Goal: Task Accomplishment & Management: Manage account settings

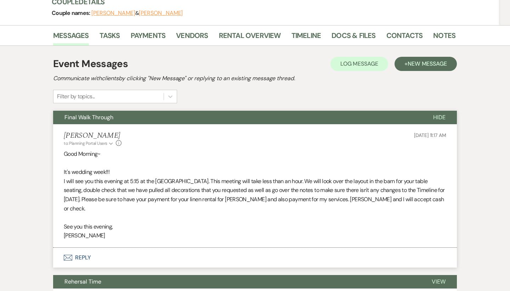
scroll to position [91, 0]
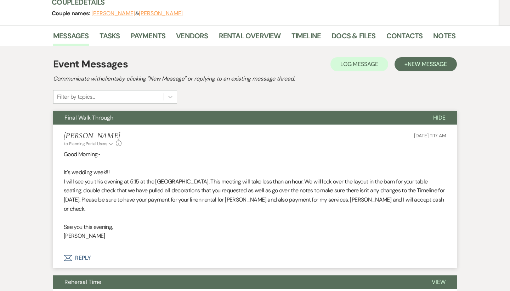
click at [437, 116] on span "Hide" at bounding box center [439, 117] width 12 height 7
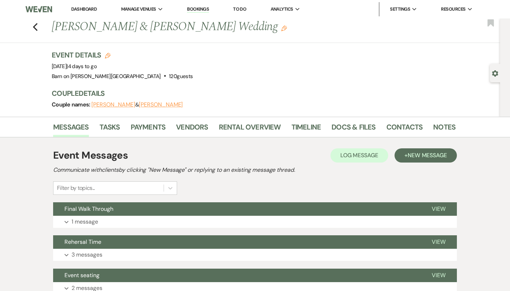
scroll to position [0, 0]
click at [33, 26] on icon "Previous" at bounding box center [35, 27] width 5 height 9
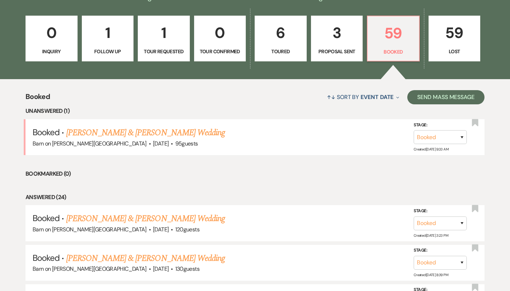
scroll to position [185, 0]
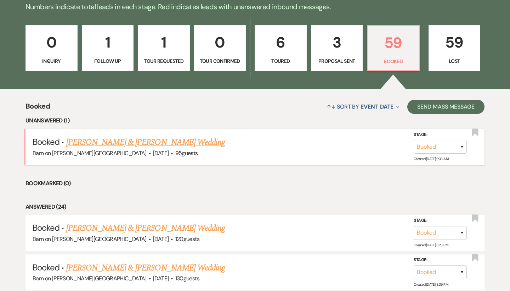
click at [125, 141] on link "[PERSON_NAME] & [PERSON_NAME] Wedding" at bounding box center [145, 142] width 159 height 13
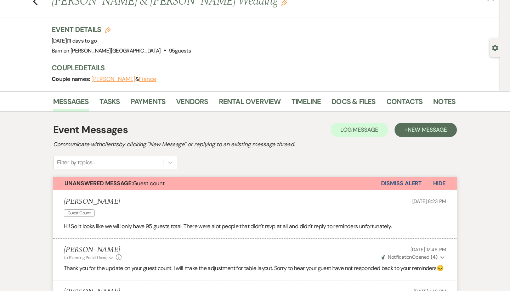
scroll to position [21, 0]
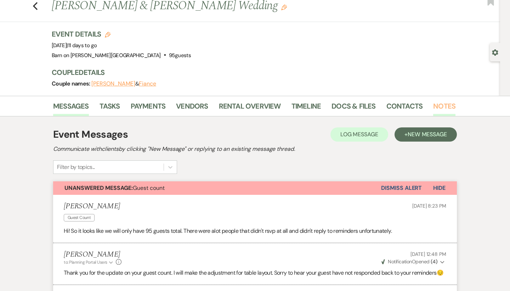
click at [445, 104] on link "Notes" at bounding box center [444, 108] width 22 height 16
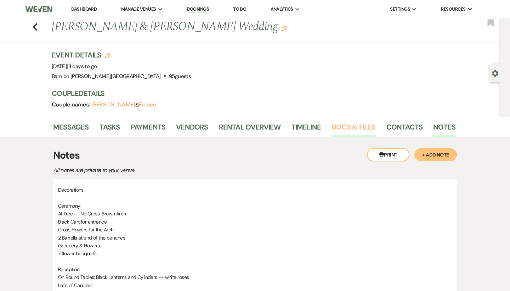
click at [363, 123] on link "Docs & Files" at bounding box center [354, 129] width 44 height 16
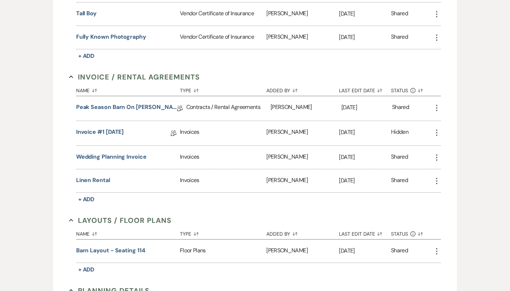
scroll to position [307, 0]
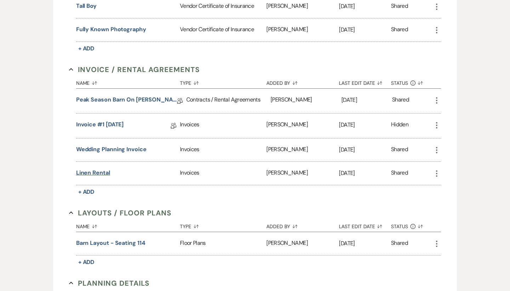
click at [107, 168] on button "Linen Rental" at bounding box center [93, 172] width 34 height 9
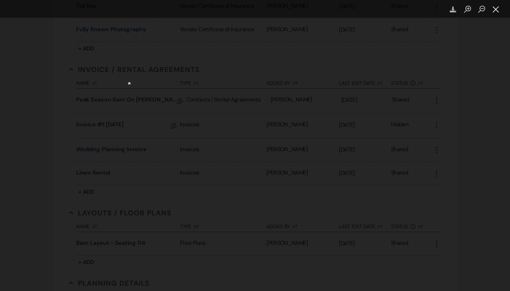
click at [497, 9] on button "Close lightbox" at bounding box center [496, 9] width 14 height 12
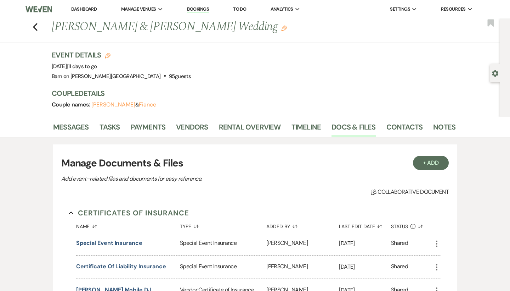
scroll to position [0, 0]
click at [82, 124] on link "Messages" at bounding box center [71, 129] width 36 height 16
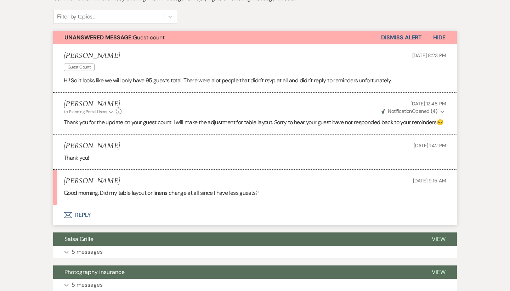
scroll to position [173, 0]
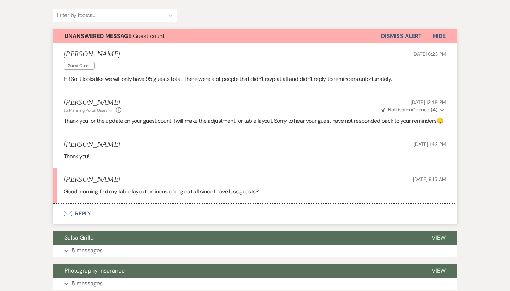
click at [83, 222] on button "Envelope Reply" at bounding box center [255, 213] width 404 height 20
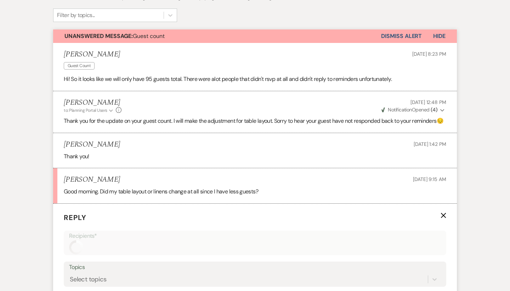
scroll to position [310, 0]
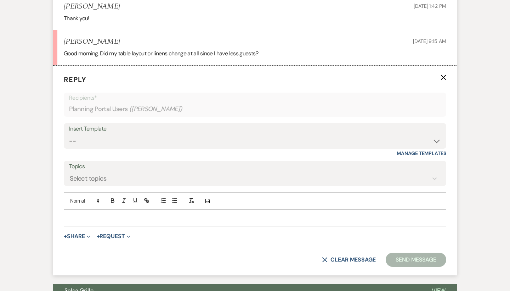
click at [83, 222] on p at bounding box center [254, 218] width 371 height 8
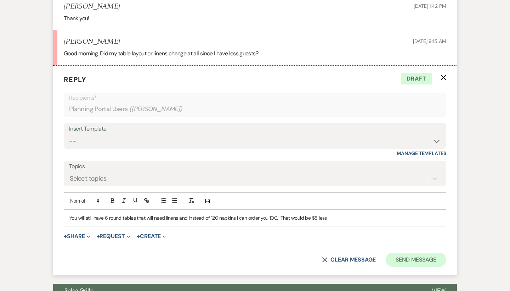
click at [415, 265] on button "Send Message" at bounding box center [416, 259] width 61 height 14
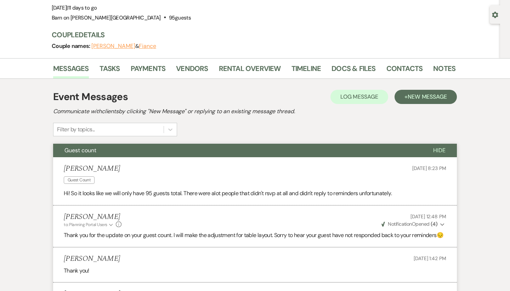
scroll to position [22, 0]
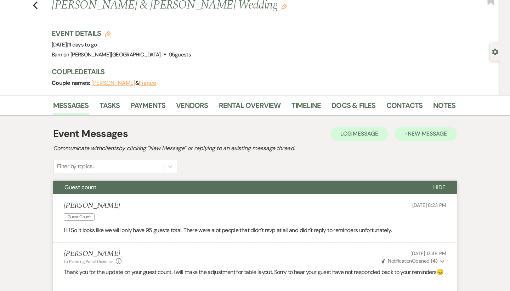
click at [442, 134] on span "New Message" at bounding box center [427, 133] width 39 height 7
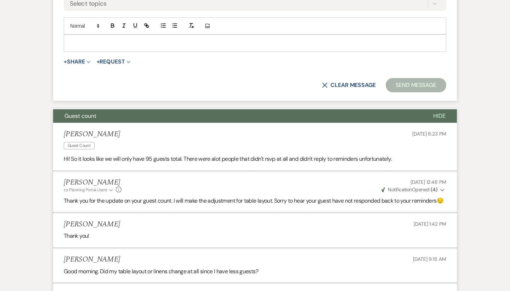
scroll to position [345, 0]
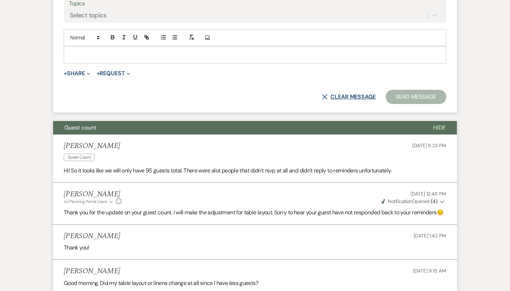
click at [353, 94] on button "X Clear message" at bounding box center [349, 97] width 54 height 6
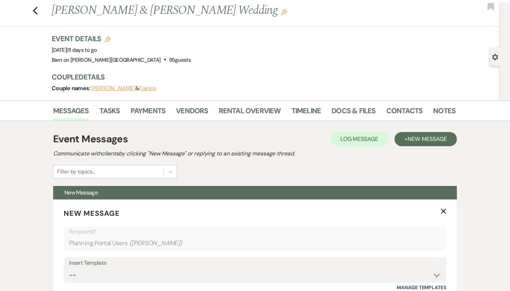
scroll to position [0, 0]
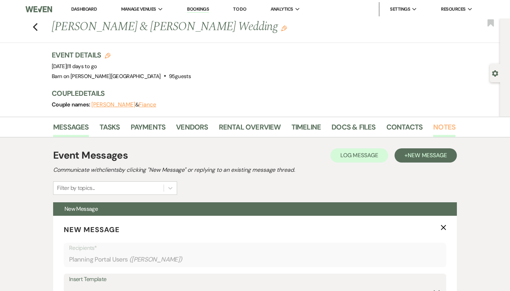
click at [446, 126] on link "Notes" at bounding box center [444, 129] width 22 height 16
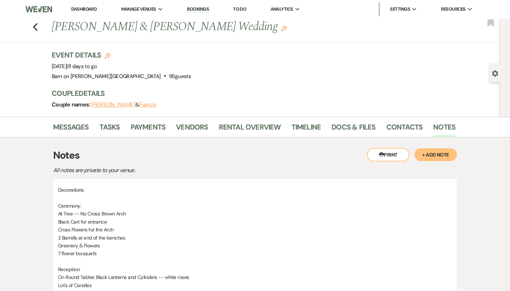
click at [398, 155] on button "Printer Print" at bounding box center [388, 154] width 43 height 13
click at [36, 26] on icon "Previous" at bounding box center [35, 27] width 5 height 9
click at [36, 28] on icon "Previous" at bounding box center [35, 27] width 5 height 9
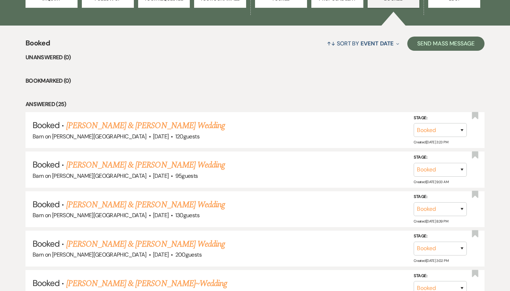
scroll to position [249, 0]
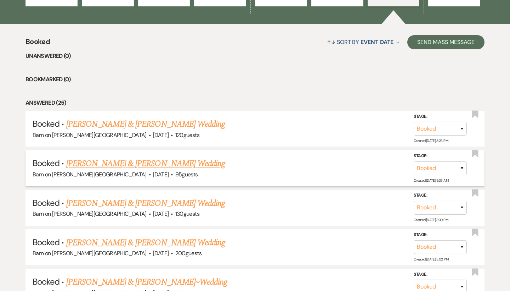
click at [96, 161] on link "[PERSON_NAME] & [PERSON_NAME] Wedding" at bounding box center [145, 163] width 159 height 13
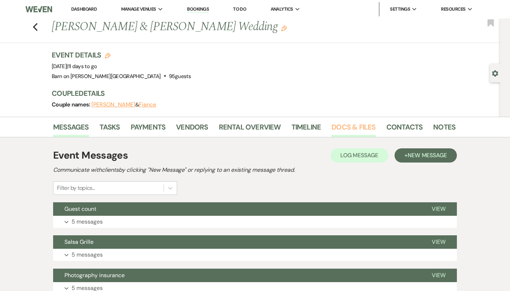
click at [339, 125] on link "Docs & Files" at bounding box center [354, 129] width 44 height 16
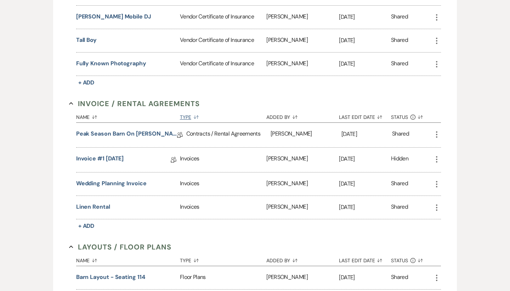
scroll to position [279, 0]
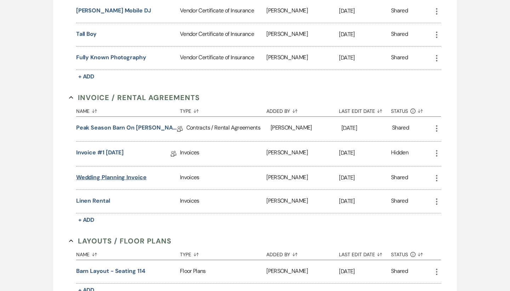
click at [123, 173] on button "Wedding Planning Invoice" at bounding box center [111, 177] width 71 height 9
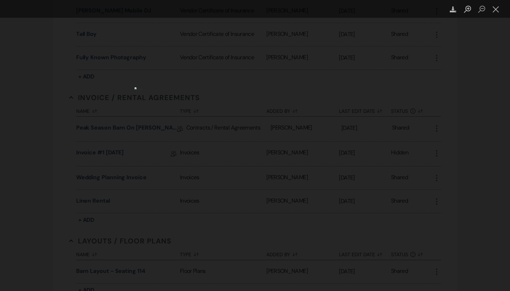
click at [456, 10] on icon "Download" at bounding box center [453, 9] width 7 height 7
click at [397, 60] on div "Lightbox" at bounding box center [255, 145] width 510 height 291
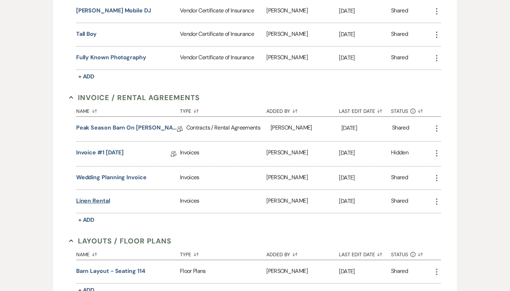
click at [104, 197] on button "Linen Rental" at bounding box center [93, 200] width 34 height 9
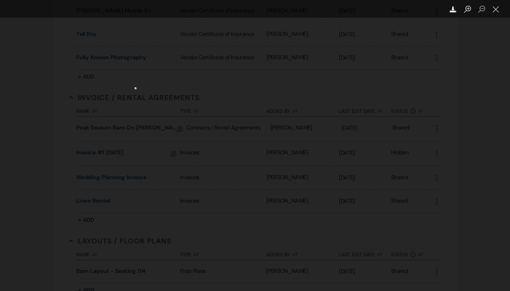
click at [455, 8] on icon "Download" at bounding box center [453, 9] width 7 height 7
click at [439, 77] on div "Lightbox" at bounding box center [255, 145] width 510 height 291
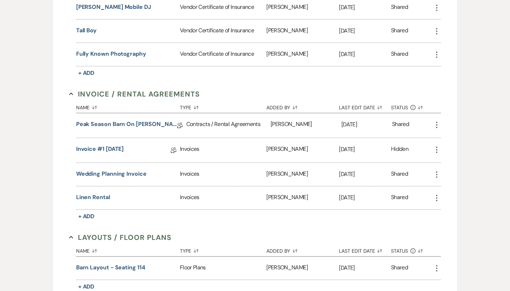
scroll to position [281, 0]
